Goal: Task Accomplishment & Management: Manage account settings

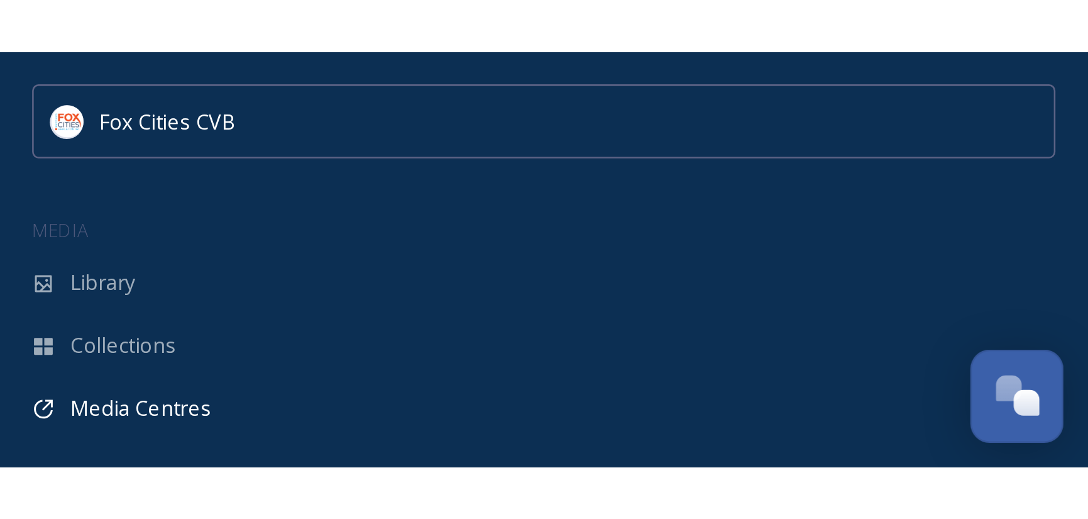
scroll to position [872, 0]
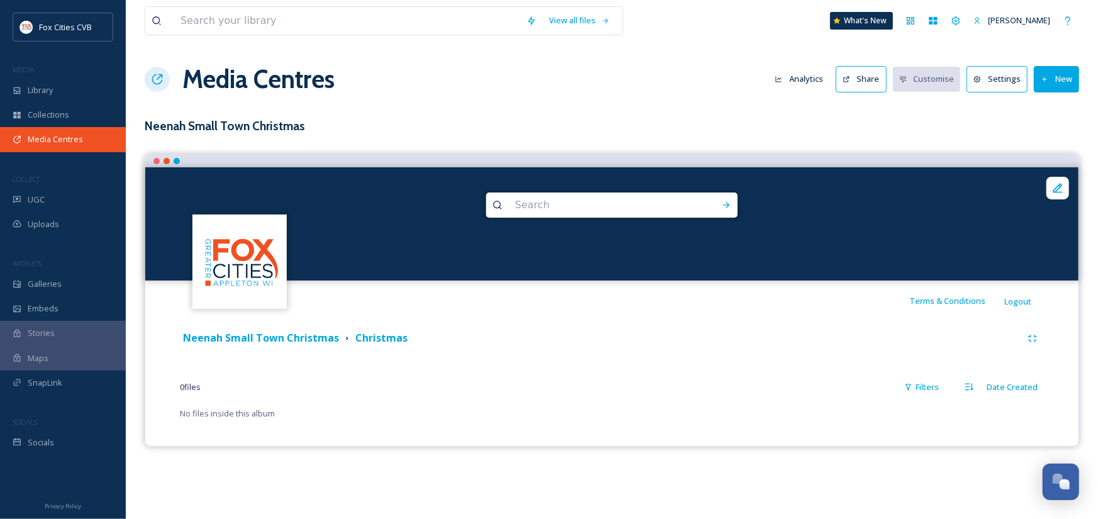
click at [57, 139] on span "Media Centres" at bounding box center [55, 139] width 55 height 12
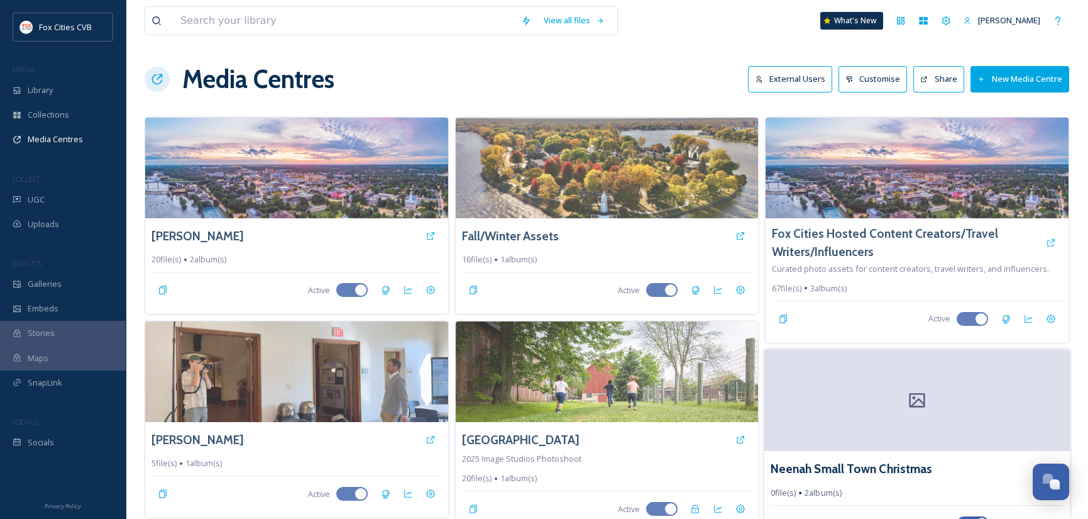
click at [871, 415] on div at bounding box center [916, 400] width 305 height 102
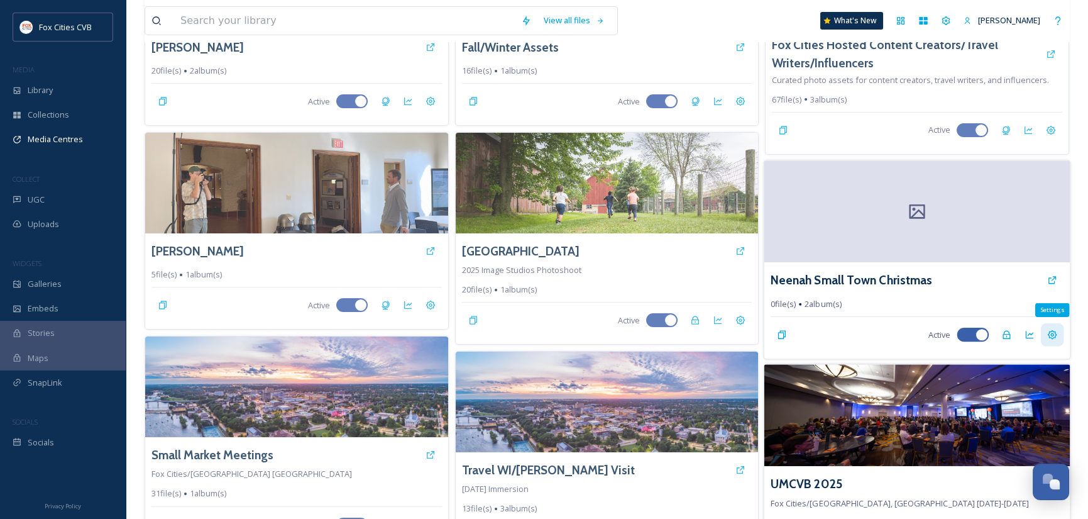
click at [1052, 333] on icon at bounding box center [1052, 334] width 10 height 10
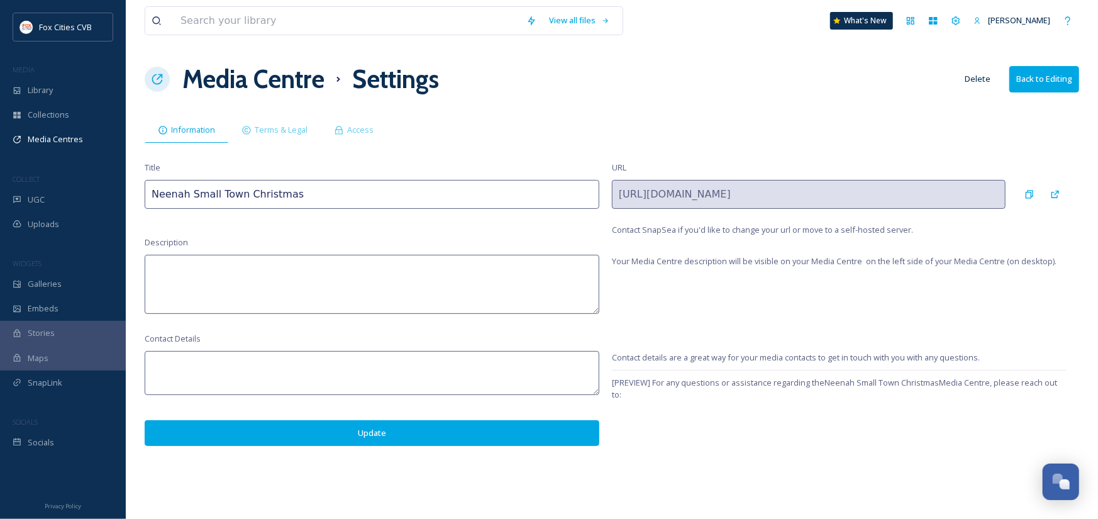
drag, startPoint x: 330, startPoint y: 199, endPoint x: 189, endPoint y: 201, distance: 141.4
click at [189, 201] on input "Neenah Small Town Christmas" at bounding box center [372, 194] width 454 height 29
type input "Neenah WI"
click at [527, 437] on button "Update" at bounding box center [372, 433] width 454 height 26
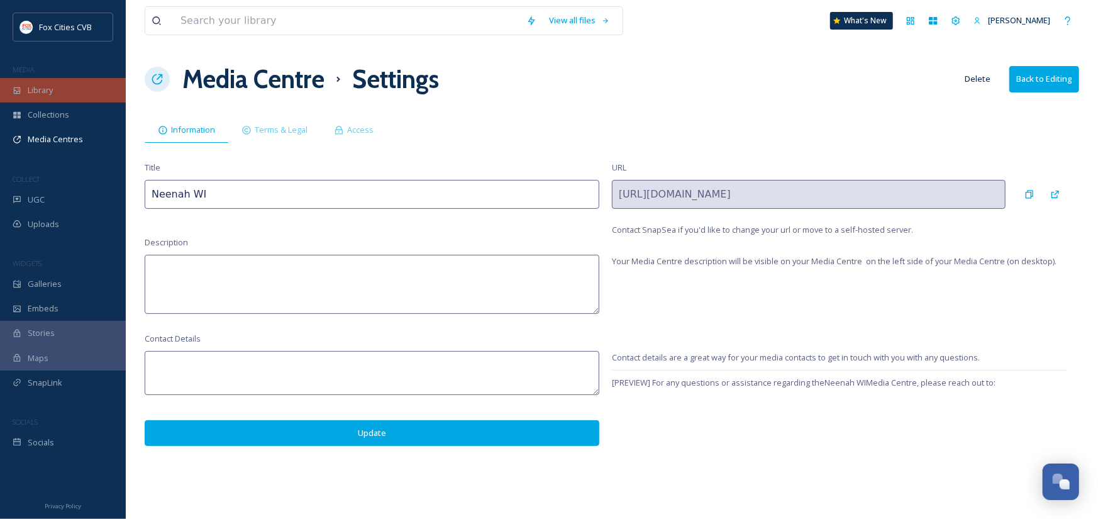
click at [60, 96] on div "Library" at bounding box center [63, 90] width 126 height 25
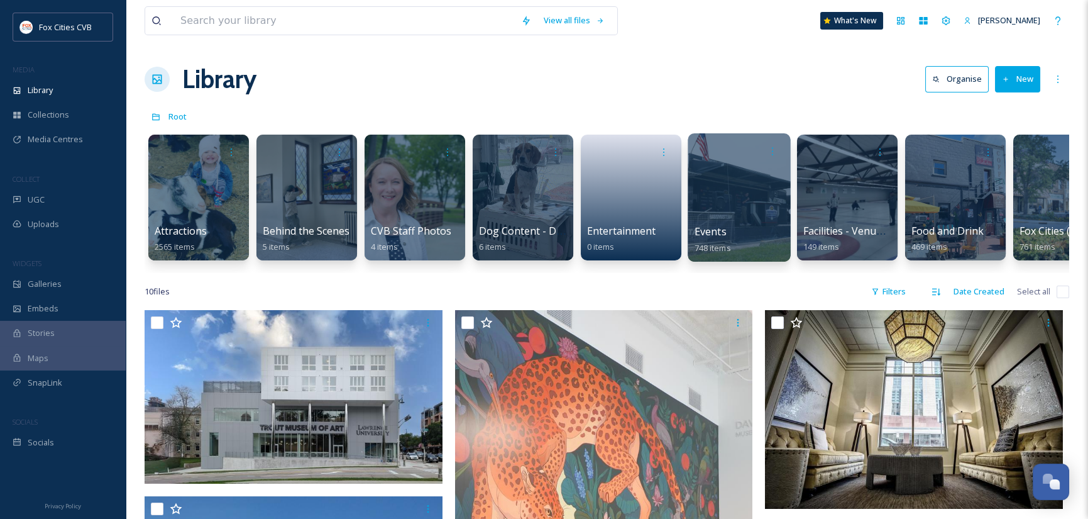
click at [754, 195] on div at bounding box center [739, 197] width 102 height 128
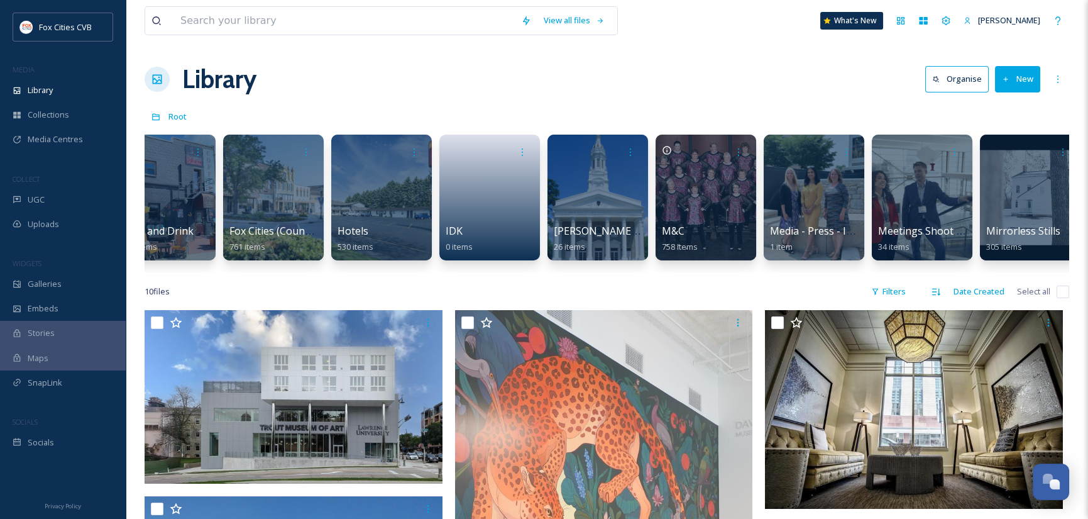
scroll to position [0, 792]
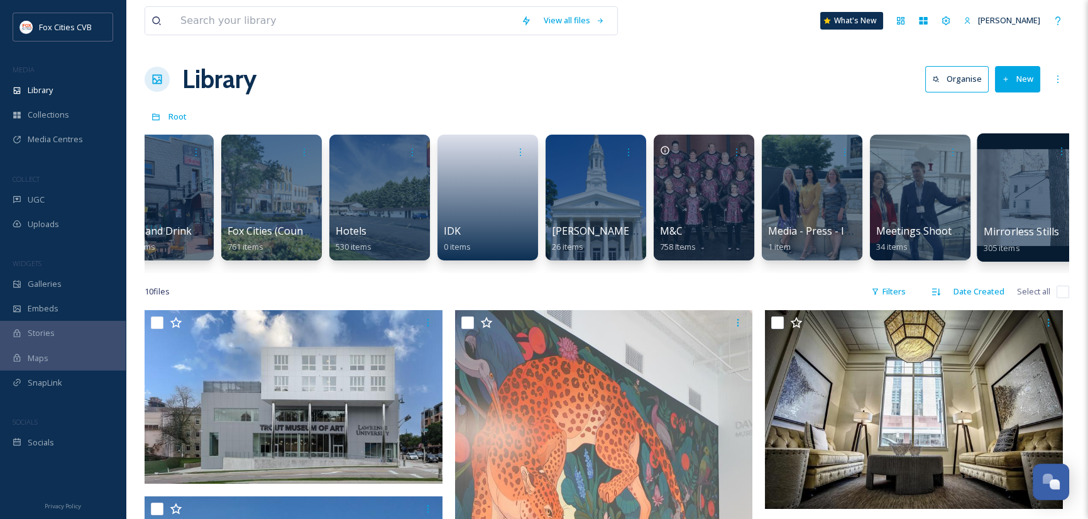
click at [996, 190] on div at bounding box center [1028, 197] width 102 height 128
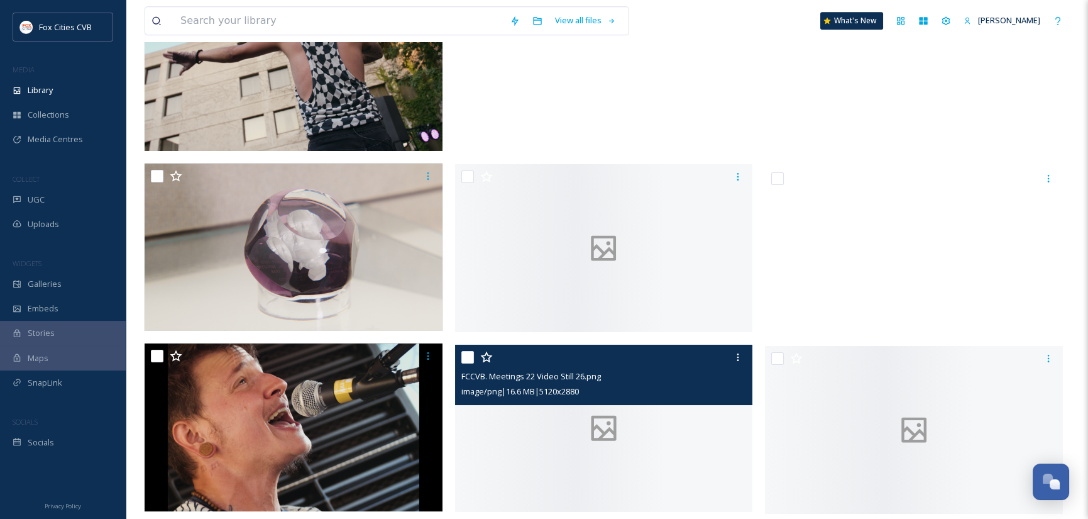
scroll to position [16658, 0]
